Goal: Task Accomplishment & Management: Complete application form

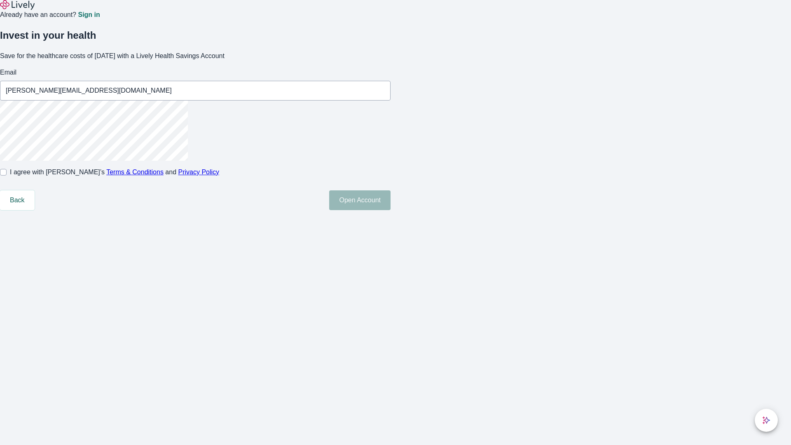
click at [7, 175] on input "I agree with Lively’s Terms & Conditions and Privacy Policy" at bounding box center [3, 172] width 7 height 7
checkbox input "true"
click at [390, 210] on button "Open Account" at bounding box center [359, 200] width 61 height 20
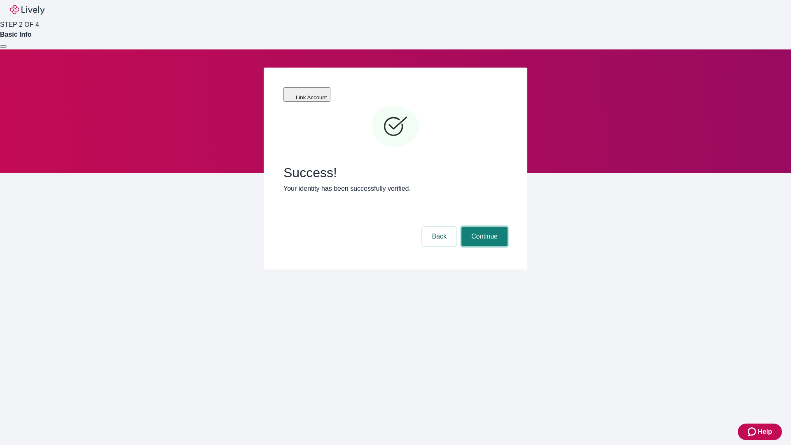
click at [483, 226] on button "Continue" at bounding box center [484, 236] width 46 height 20
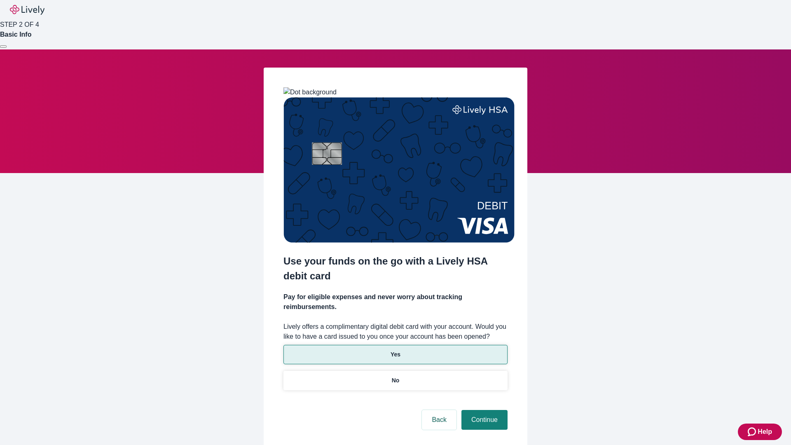
click at [395, 350] on p "Yes" at bounding box center [395, 354] width 10 height 9
click at [483, 410] on button "Continue" at bounding box center [484, 420] width 46 height 20
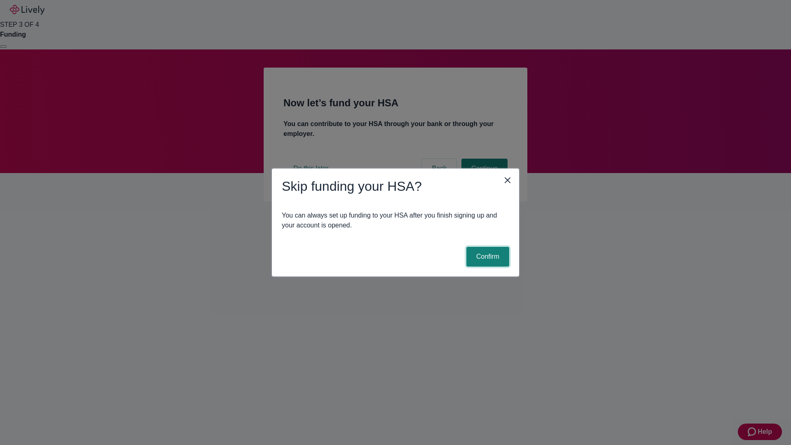
click at [486, 257] on button "Confirm" at bounding box center [487, 257] width 43 height 20
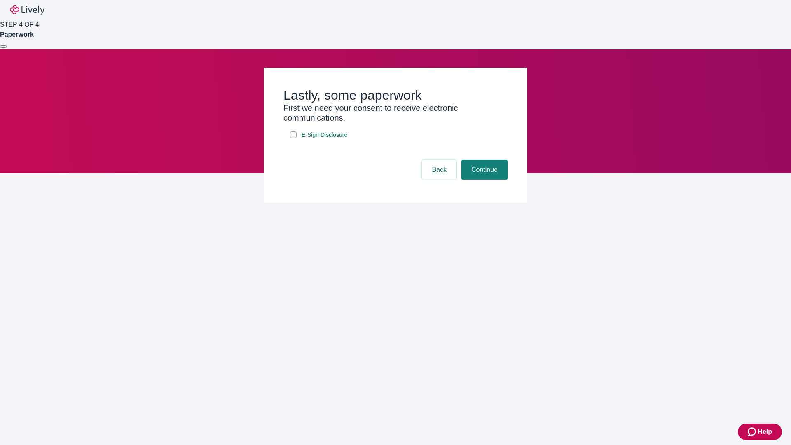
click at [293, 138] on input "E-Sign Disclosure" at bounding box center [293, 134] width 7 height 7
checkbox input "true"
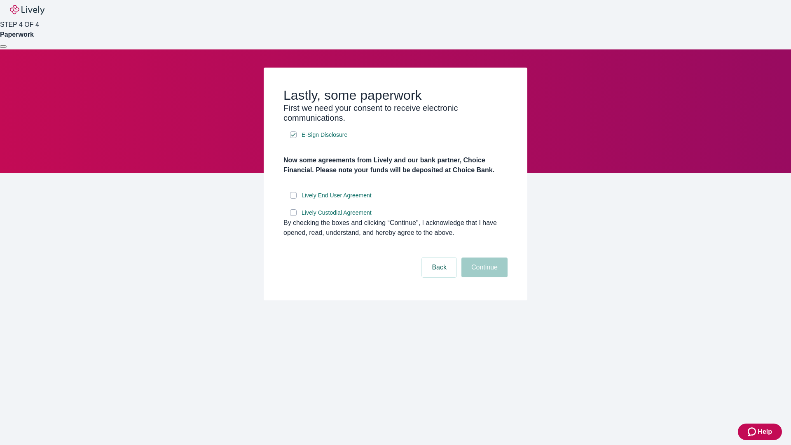
click at [293, 198] on input "Lively End User Agreement" at bounding box center [293, 195] width 7 height 7
checkbox input "true"
click at [293, 216] on input "Lively Custodial Agreement" at bounding box center [293, 212] width 7 height 7
checkbox input "true"
click at [483, 277] on button "Continue" at bounding box center [484, 267] width 46 height 20
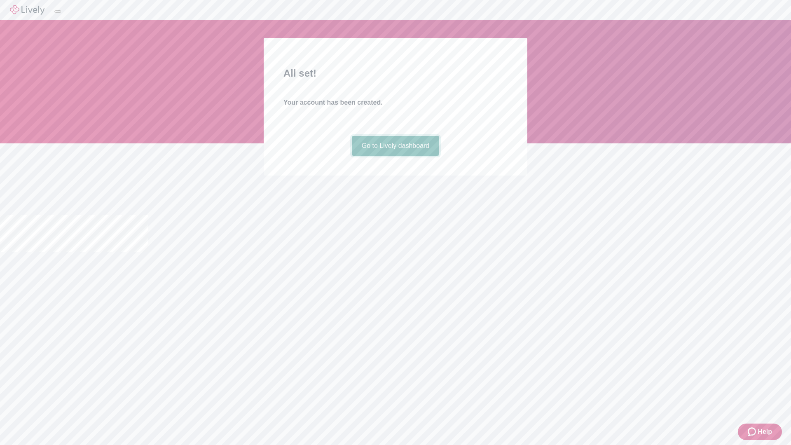
click at [395, 156] on link "Go to Lively dashboard" at bounding box center [396, 146] width 88 height 20
